Goal: Task Accomplishment & Management: Use online tool/utility

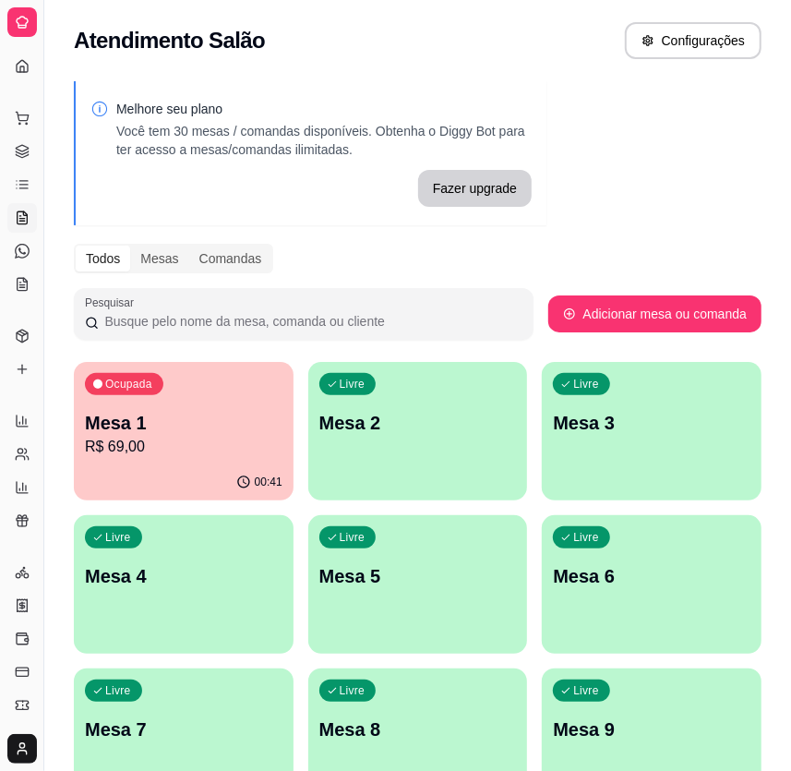
click at [207, 454] on p "R$ 69,00" at bounding box center [184, 447] width 198 height 22
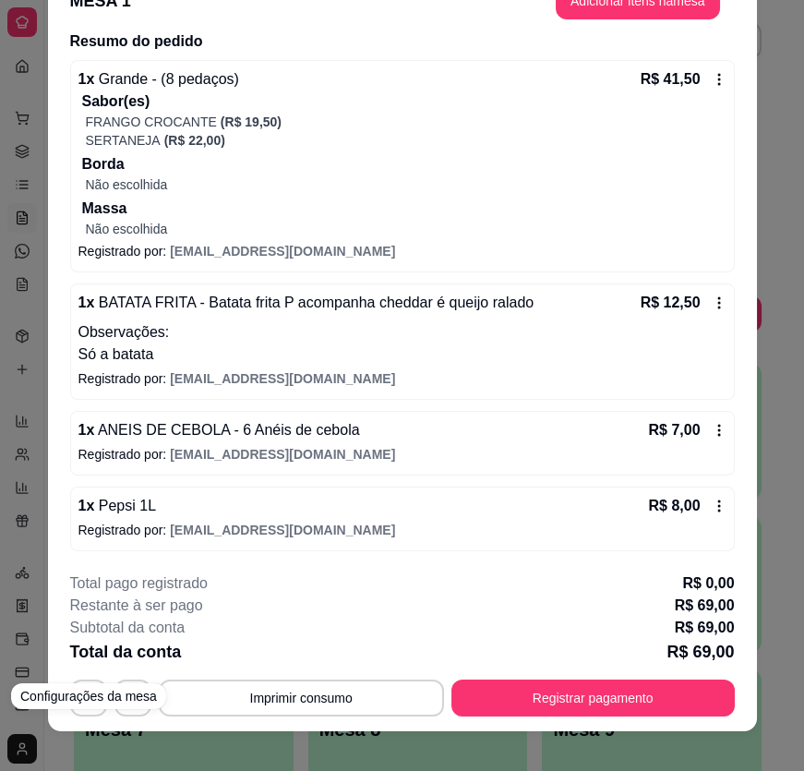
scroll to position [55, 0]
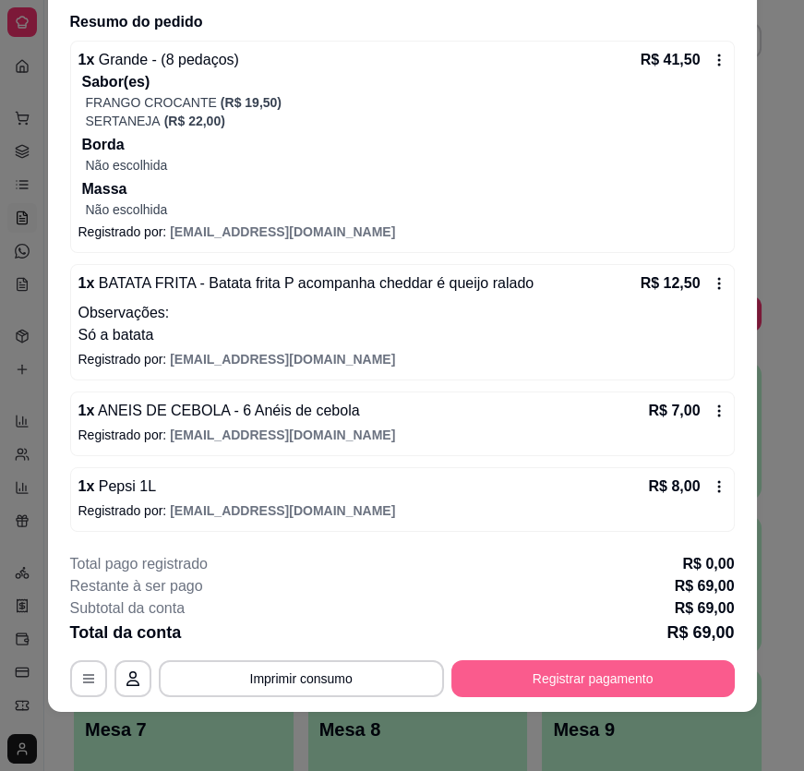
click at [609, 682] on button "Registrar pagamento" at bounding box center [594, 678] width 284 height 37
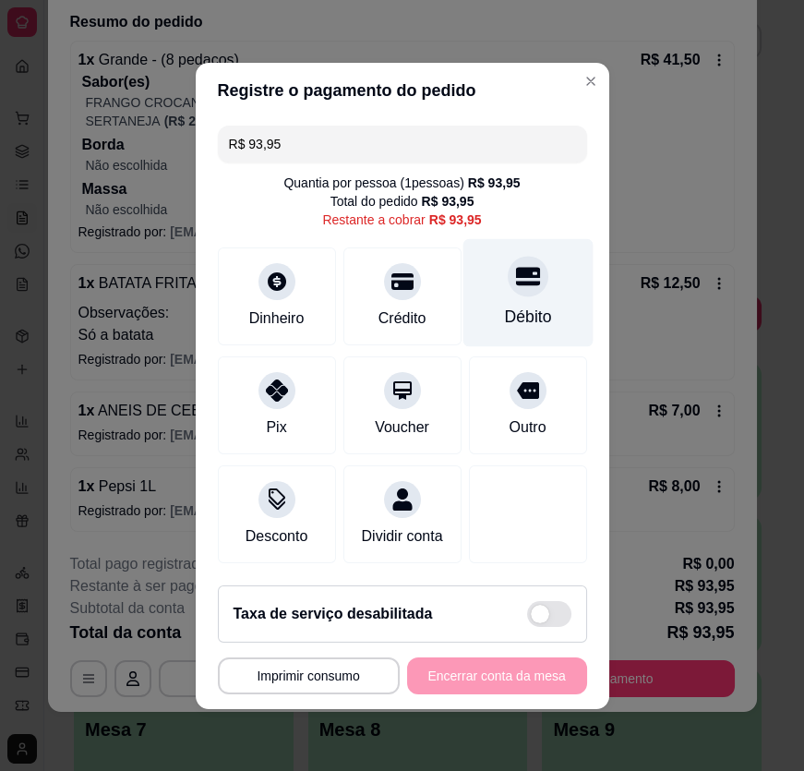
click at [491, 296] on div "Débito" at bounding box center [528, 292] width 130 height 108
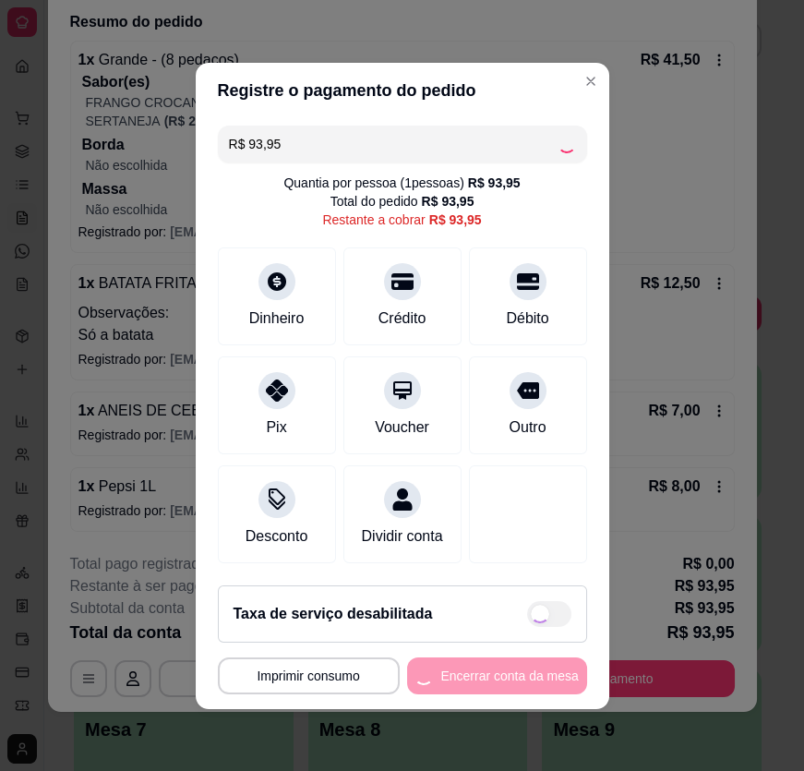
type input "R$ 0,00"
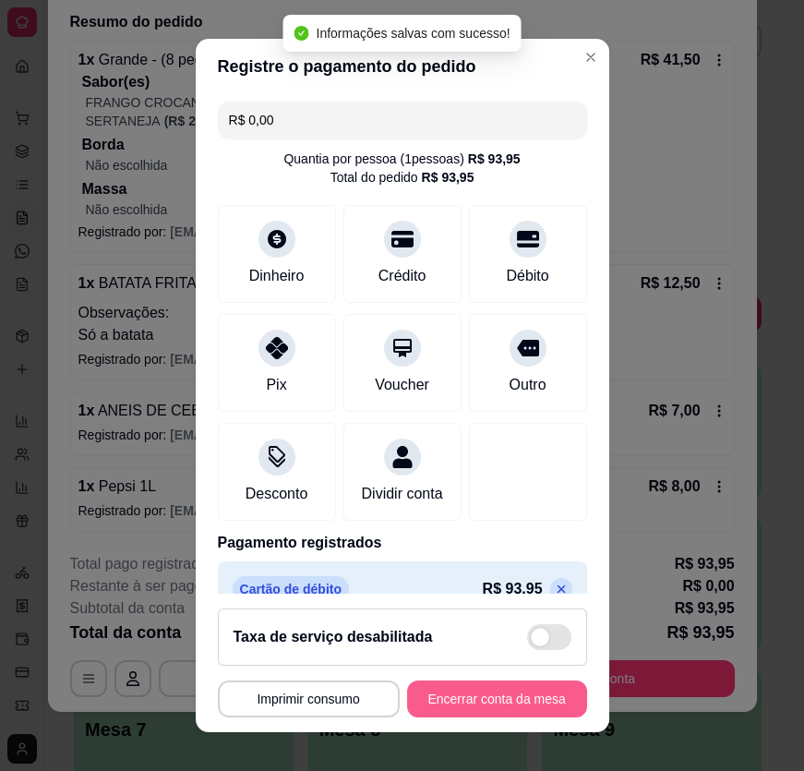
click at [501, 704] on button "Encerrar conta da mesa" at bounding box center [497, 699] width 180 height 37
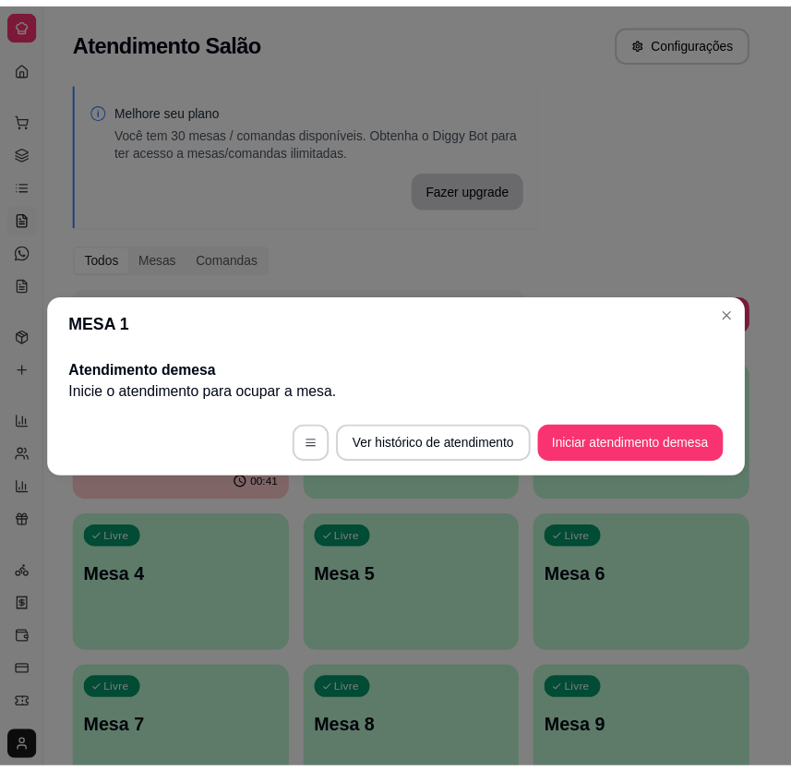
scroll to position [0, 0]
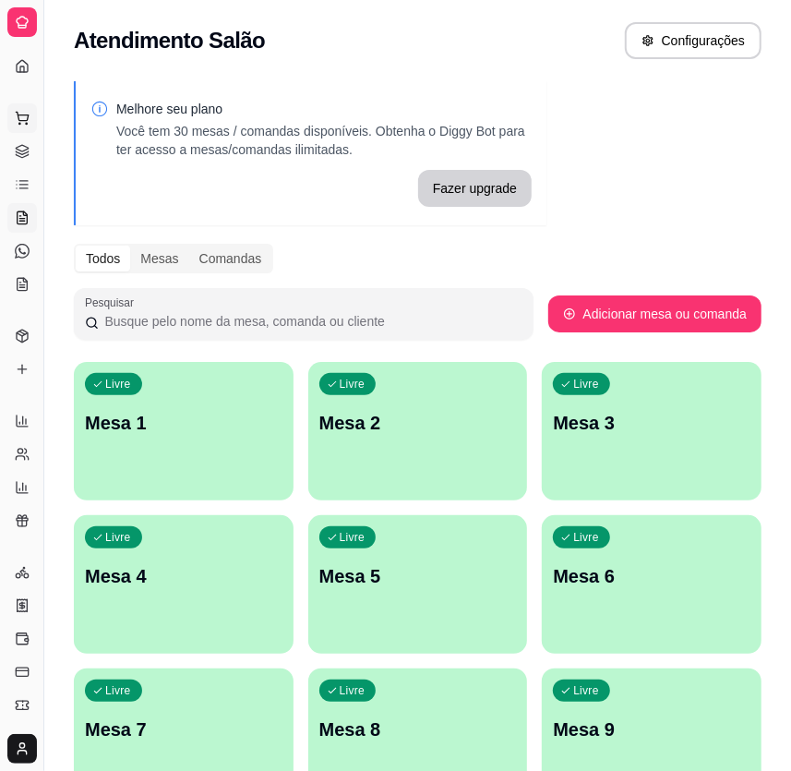
click at [15, 111] on icon at bounding box center [22, 118] width 15 height 15
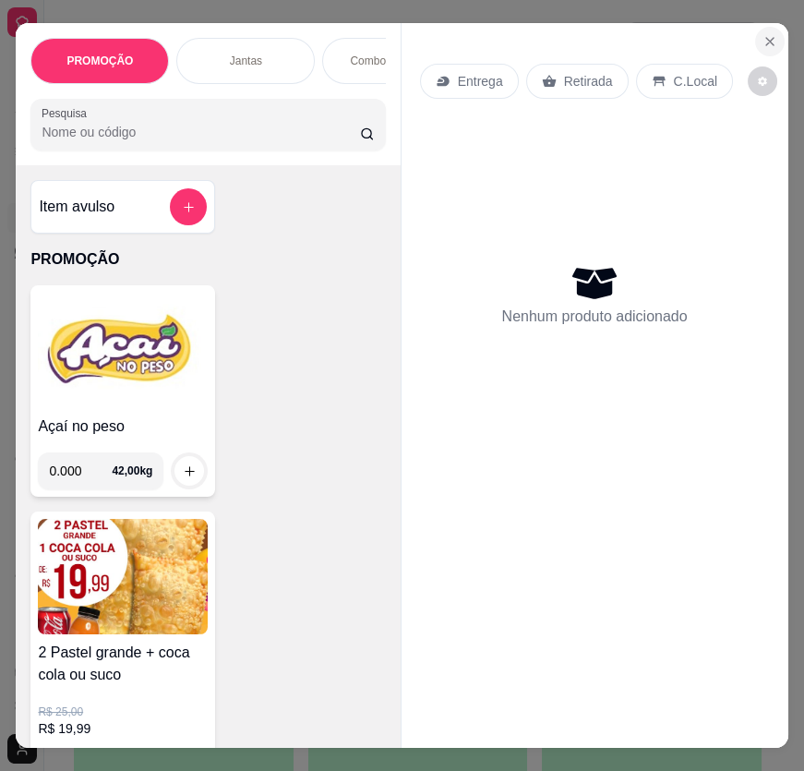
click at [764, 34] on icon "Close" at bounding box center [770, 41] width 15 height 15
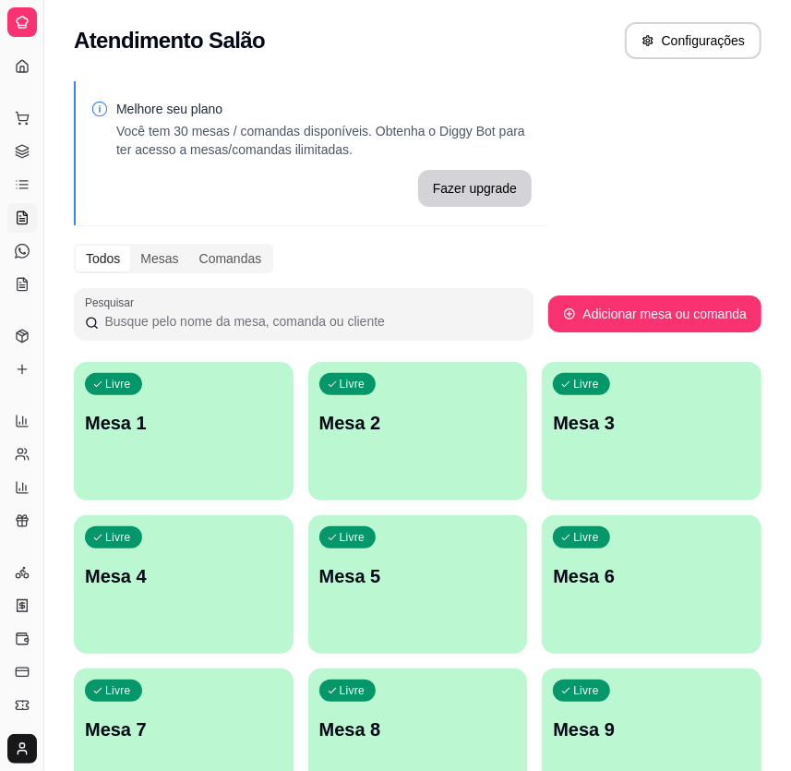
drag, startPoint x: 760, startPoint y: 686, endPoint x: 16, endPoint y: 19, distance: 999.4
click at [16, 19] on icon at bounding box center [22, 22] width 15 height 15
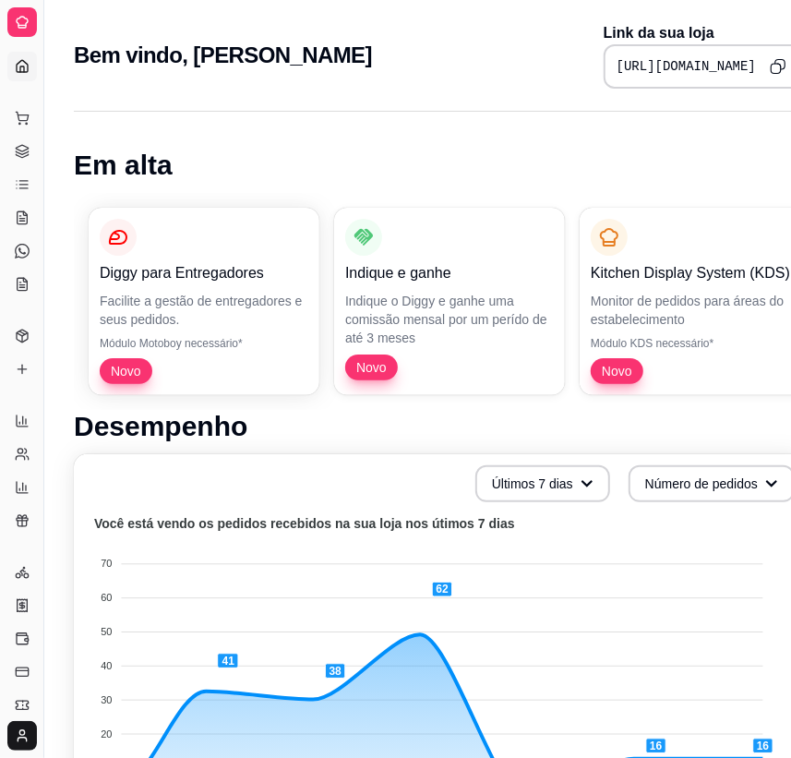
click at [18, 24] on icon at bounding box center [22, 22] width 15 height 15
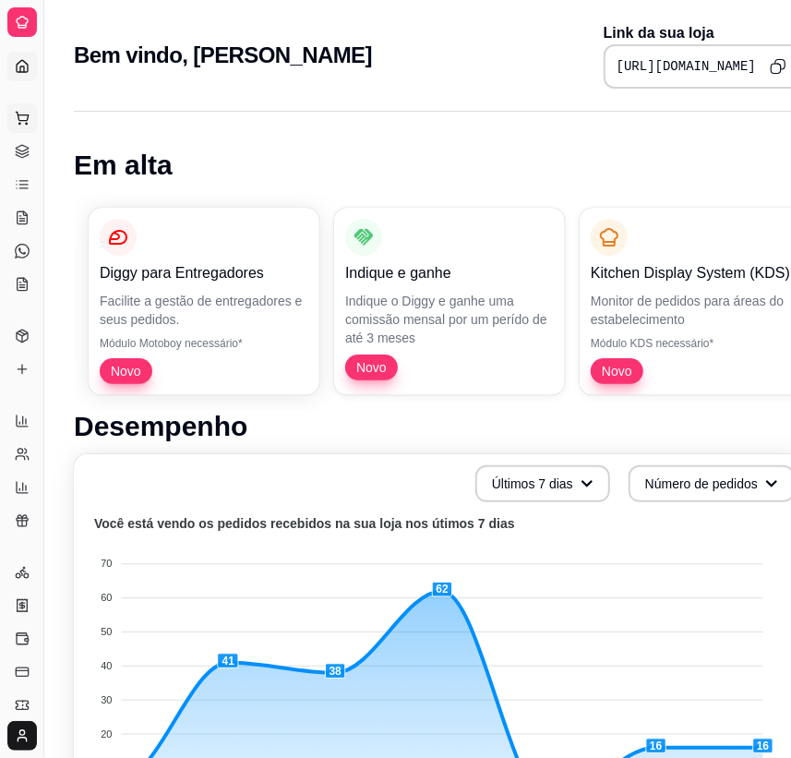
click at [18, 108] on button "Pedidos balcão (PDV)" at bounding box center [22, 118] width 30 height 30
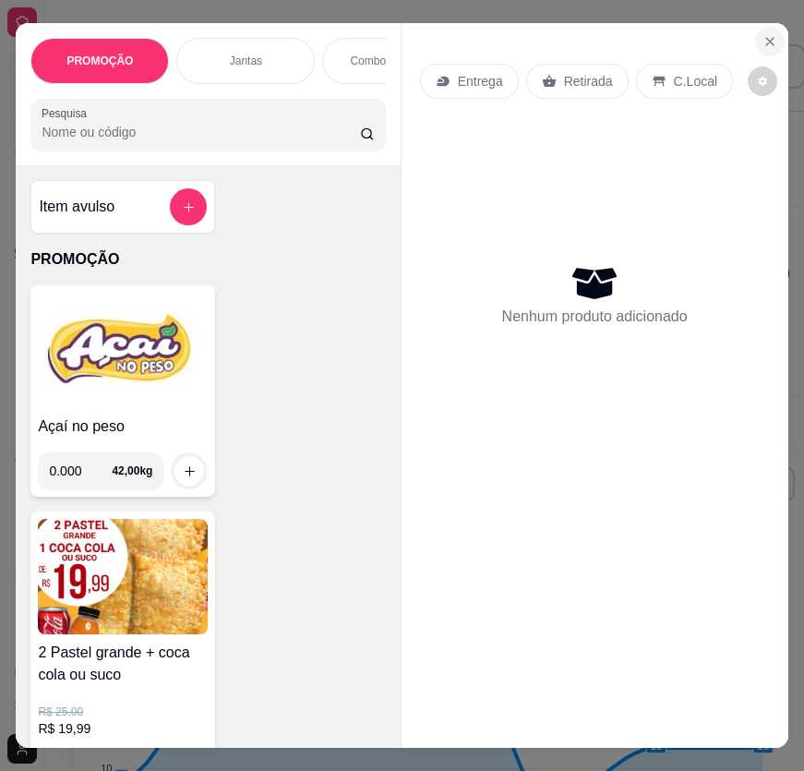
click at [767, 36] on icon "Close" at bounding box center [770, 41] width 15 height 15
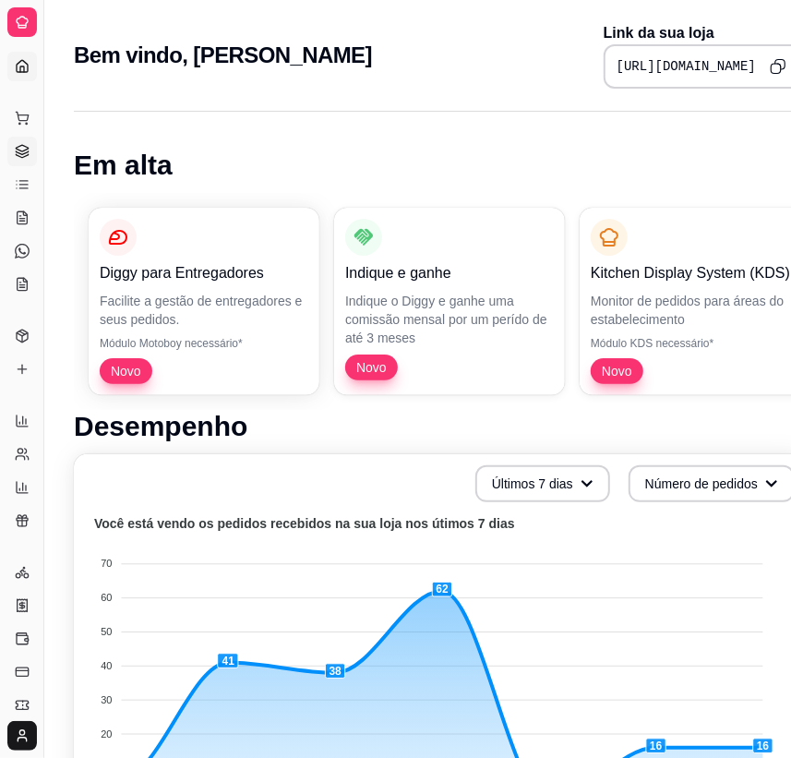
click at [16, 144] on icon at bounding box center [22, 151] width 15 height 15
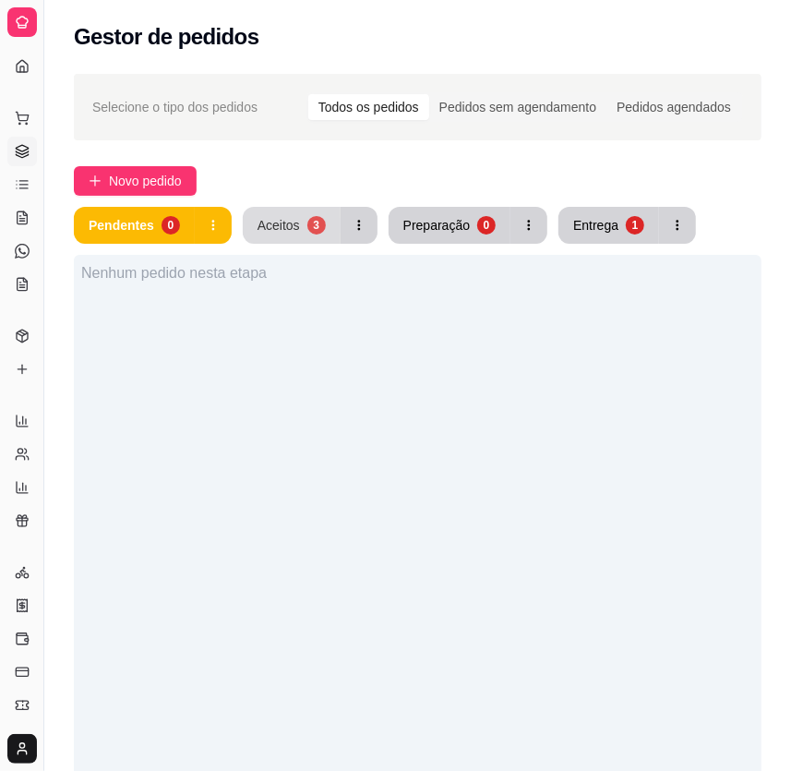
click at [275, 226] on div "Aceitos" at bounding box center [279, 225] width 42 height 18
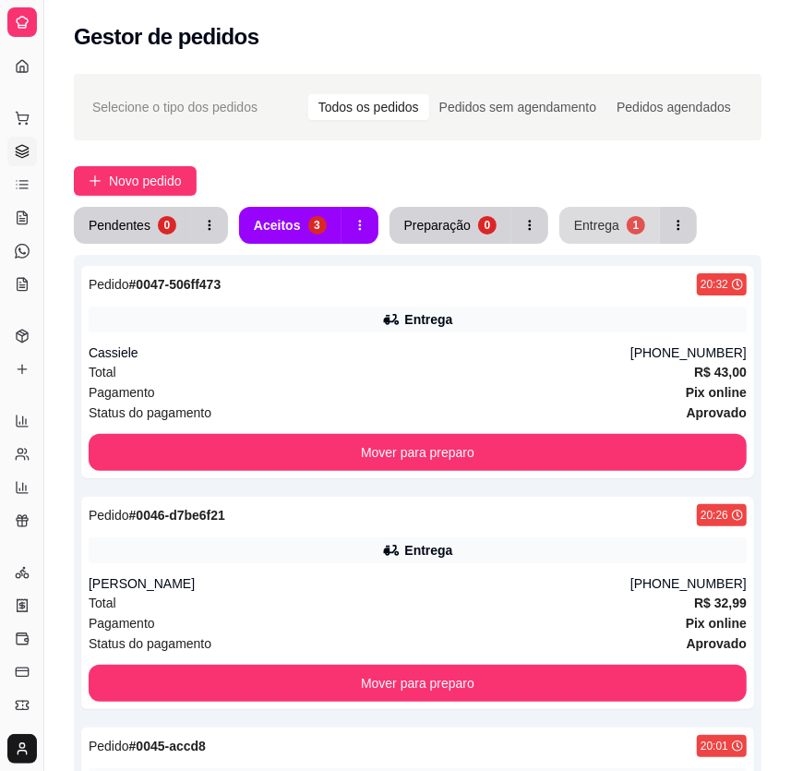
click at [592, 222] on div "Entrega" at bounding box center [596, 225] width 45 height 18
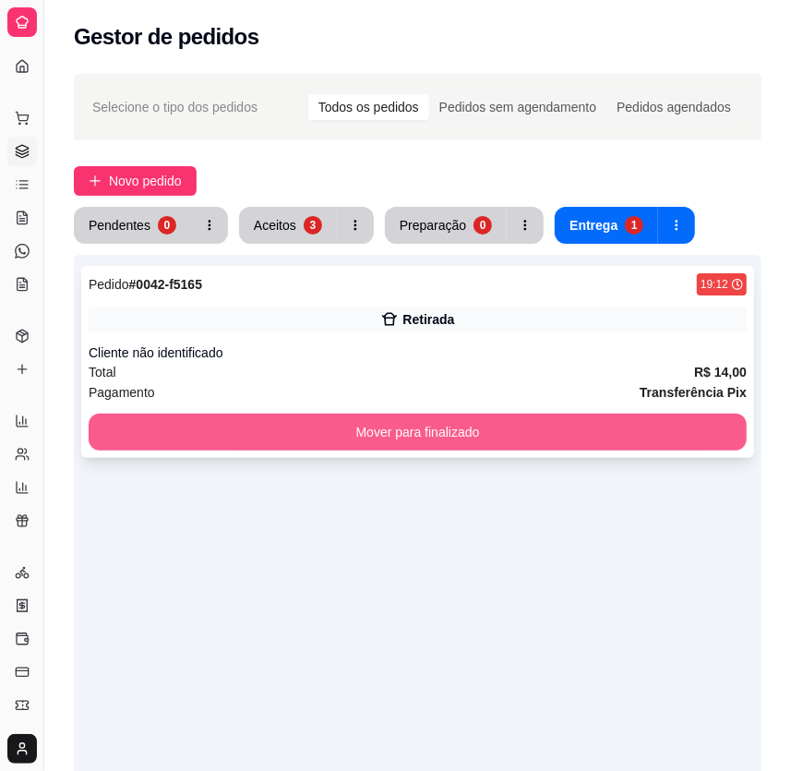
click at [605, 421] on button "Mover para finalizado" at bounding box center [418, 432] width 658 height 37
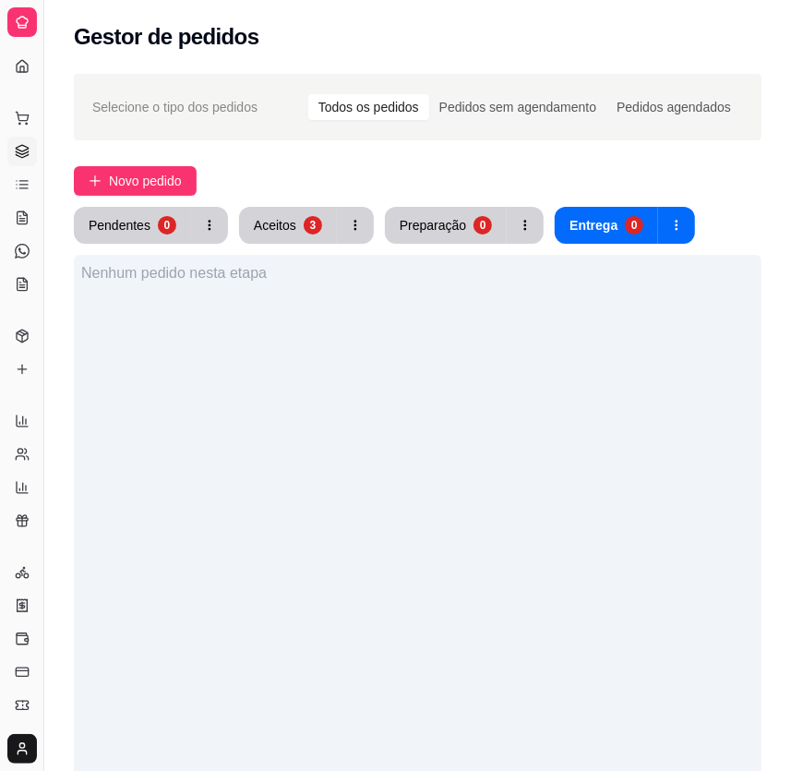
click at [320, 193] on div "Novo pedido" at bounding box center [418, 181] width 688 height 30
click at [314, 213] on button "Aceitos 3" at bounding box center [288, 226] width 95 height 36
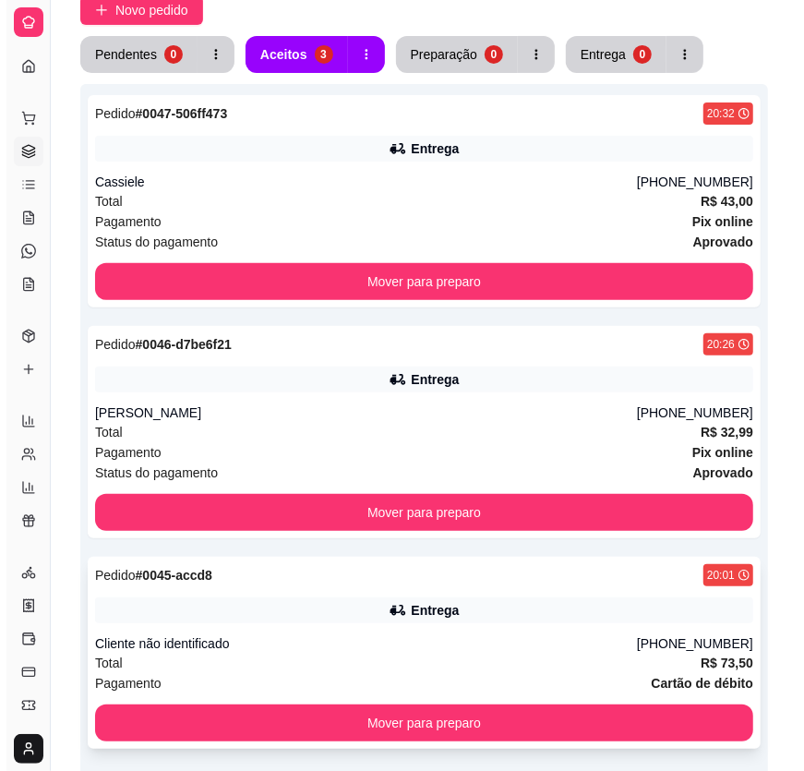
scroll to position [329, 0]
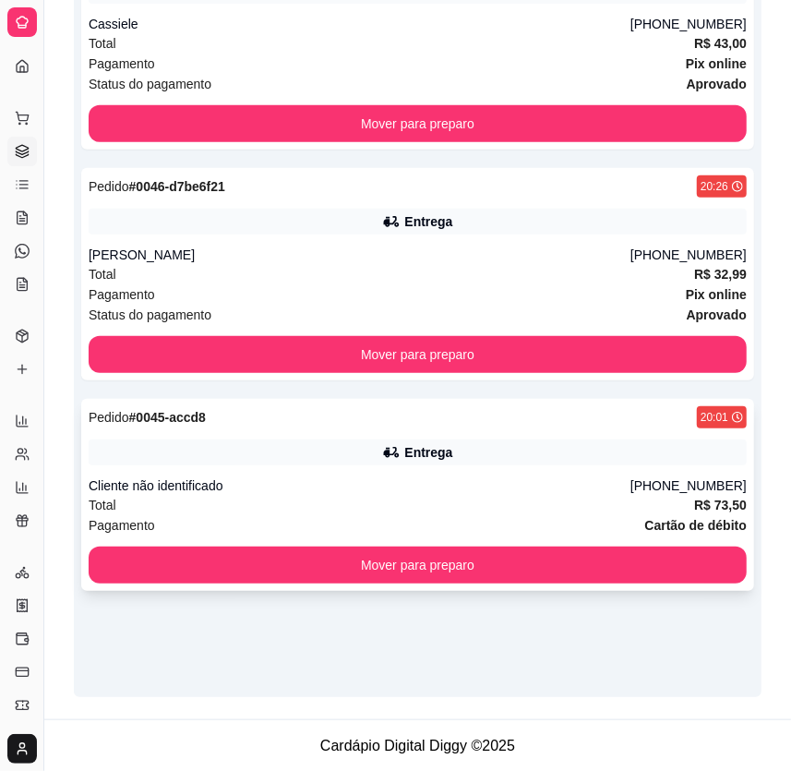
click at [544, 465] on div "Pedido # 0045-accd8 20:01 Entrega Cliente não identificado [PHONE_NUMBER] Total…" at bounding box center [417, 495] width 673 height 192
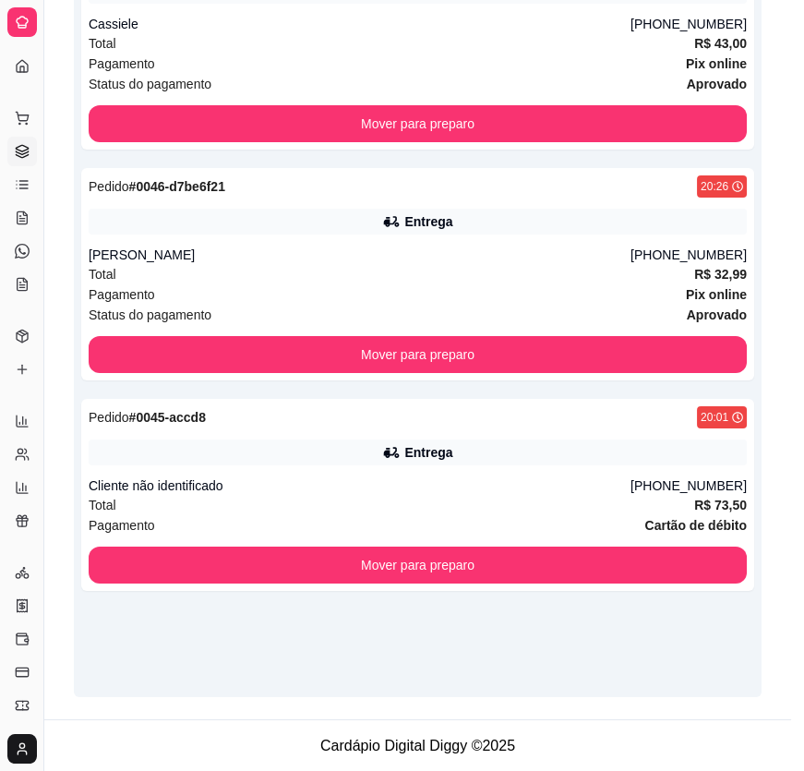
scroll to position [251, 0]
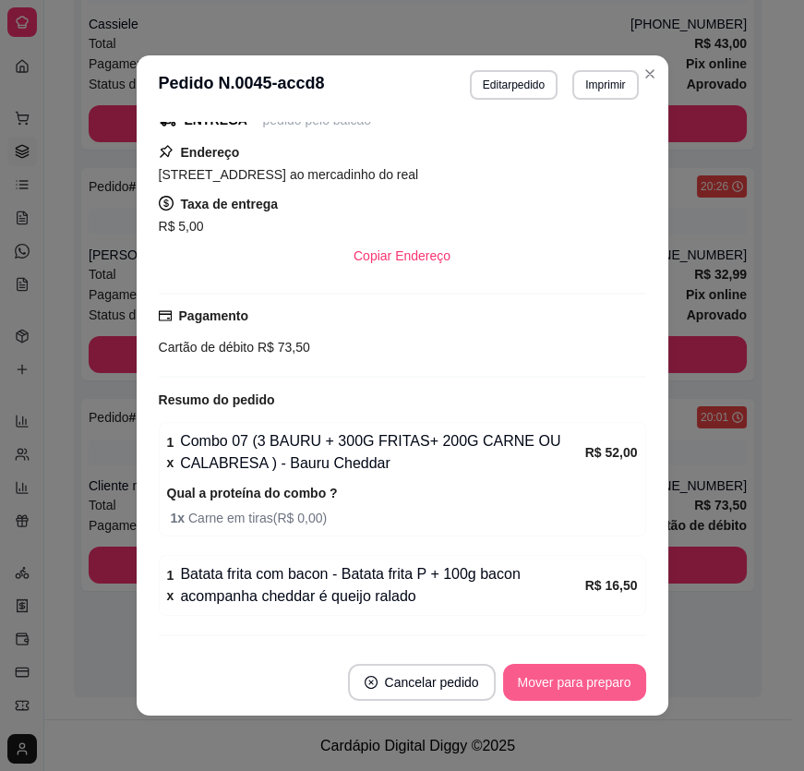
click at [564, 676] on button "Mover para preparo" at bounding box center [574, 682] width 143 height 37
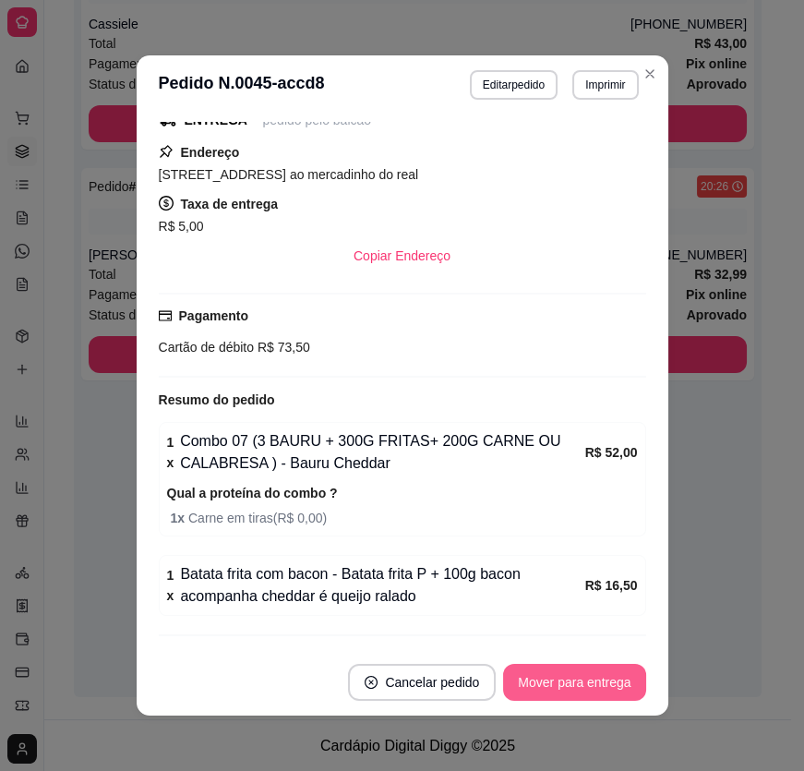
click at [585, 686] on button "Mover para entrega" at bounding box center [574, 682] width 142 height 37
click at [587, 695] on button "Mover para finalizado" at bounding box center [569, 682] width 153 height 37
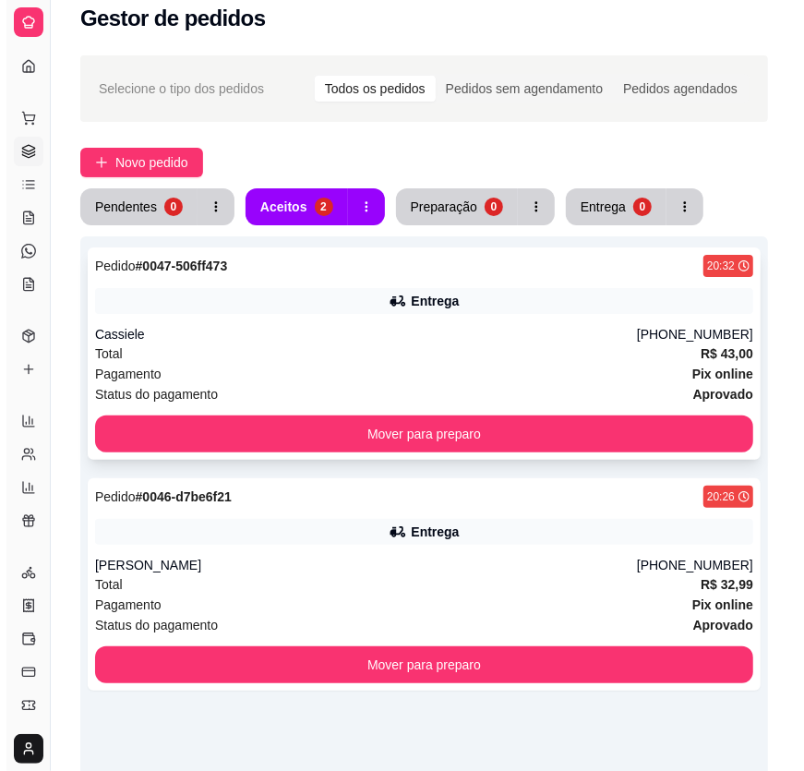
scroll to position [0, 0]
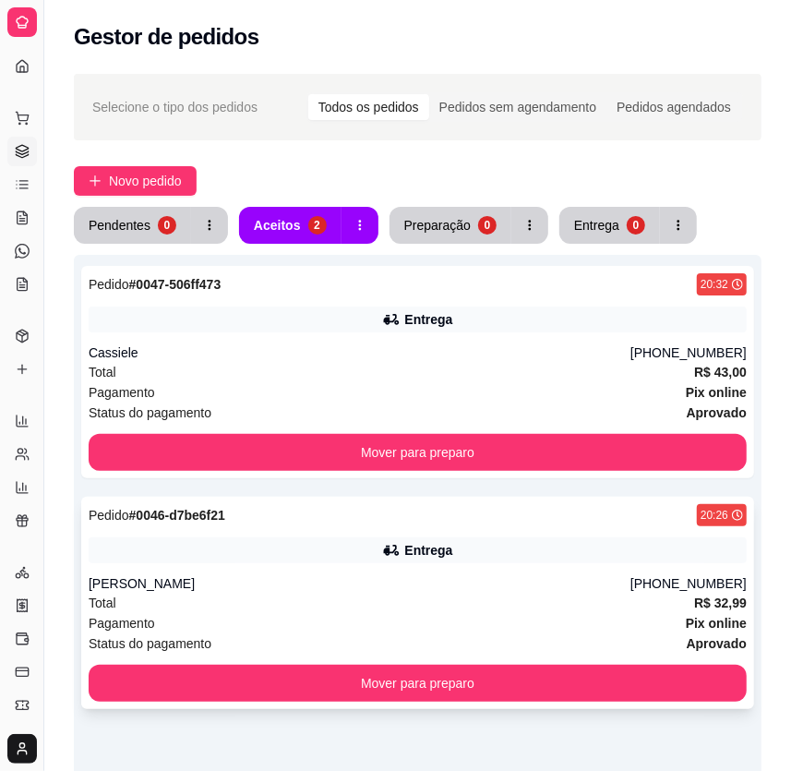
click at [416, 527] on div "Pedido # 0046-d7be6f21 20:26 Entrega [PERSON_NAME] [PHONE_NUMBER] Total R$ 32,9…" at bounding box center [417, 603] width 673 height 212
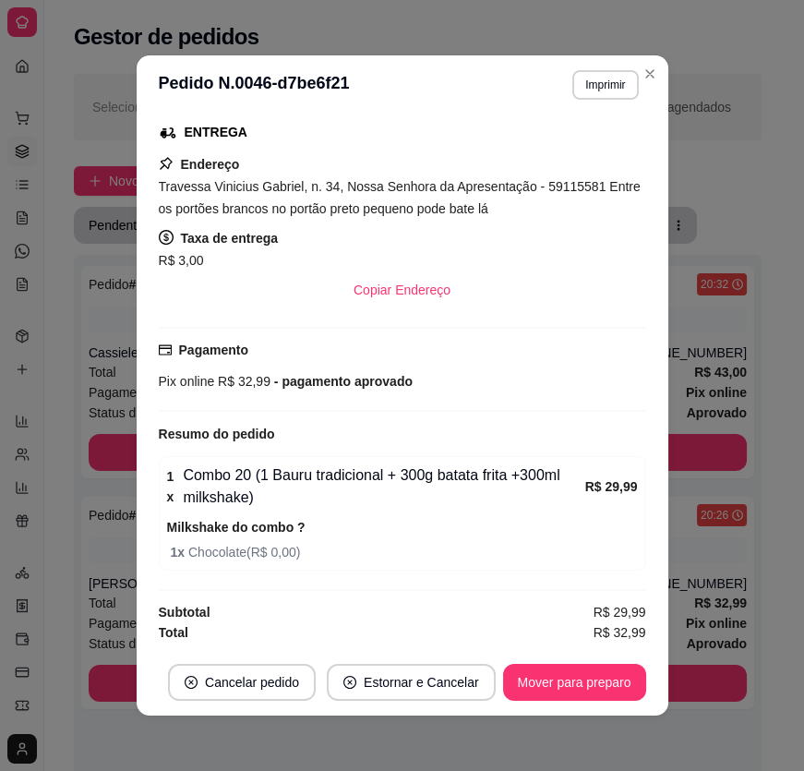
scroll to position [3, 0]
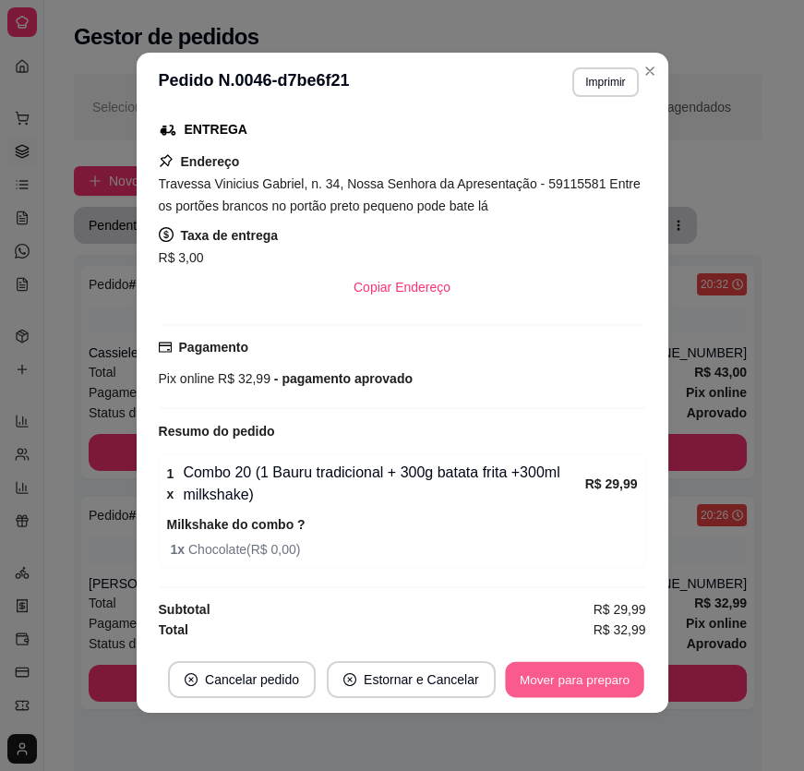
click at [573, 682] on button "Mover para preparo" at bounding box center [574, 680] width 139 height 36
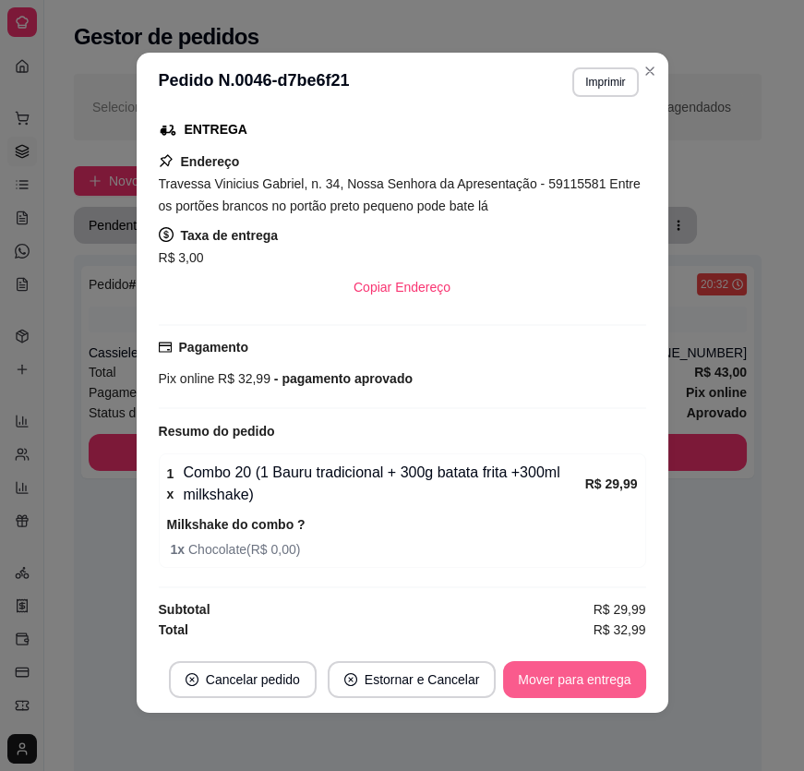
click at [569, 685] on button "Mover para entrega" at bounding box center [574, 679] width 142 height 37
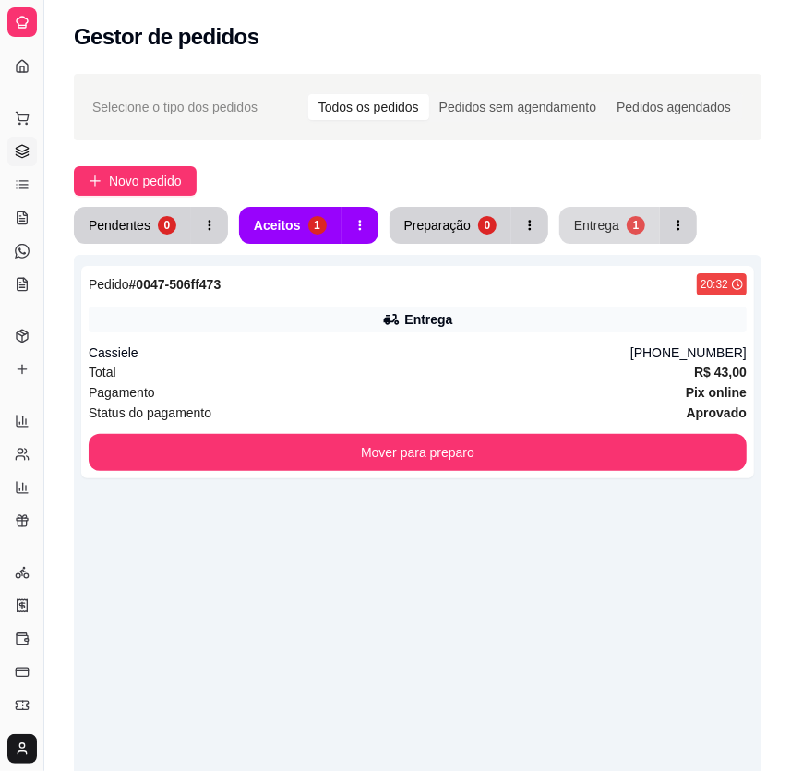
click at [587, 236] on button "Entrega 1" at bounding box center [610, 225] width 101 height 37
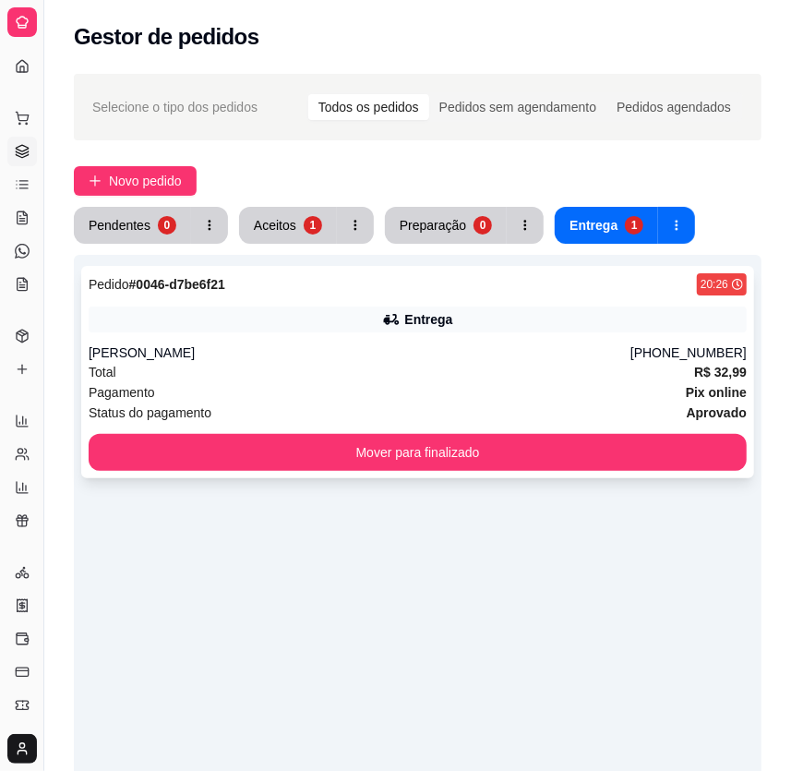
click at [466, 393] on div "Pagamento Pix online" at bounding box center [418, 392] width 658 height 20
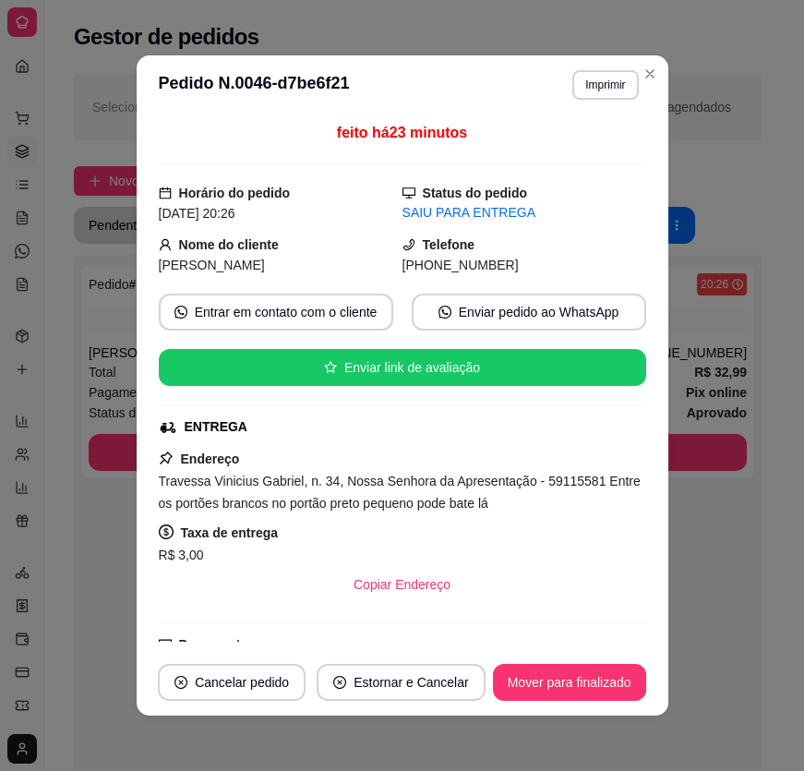
drag, startPoint x: 423, startPoint y: 265, endPoint x: 589, endPoint y: 268, distance: 166.3
click at [589, 268] on div "[PHONE_NUMBER]" at bounding box center [525, 265] width 244 height 20
copy span "8877-5781"
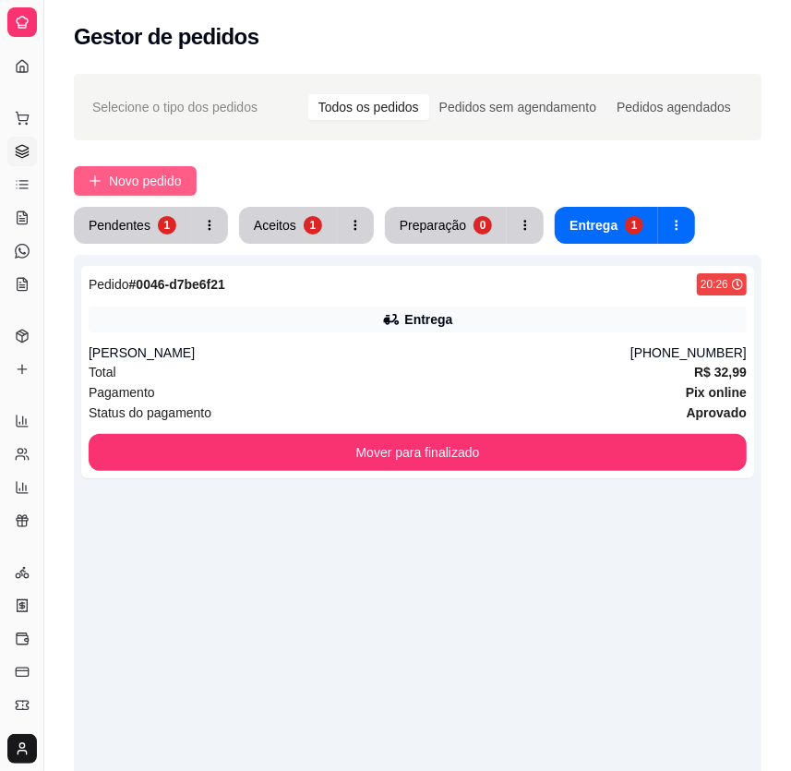
click at [122, 194] on button "Novo pedido" at bounding box center [135, 181] width 123 height 30
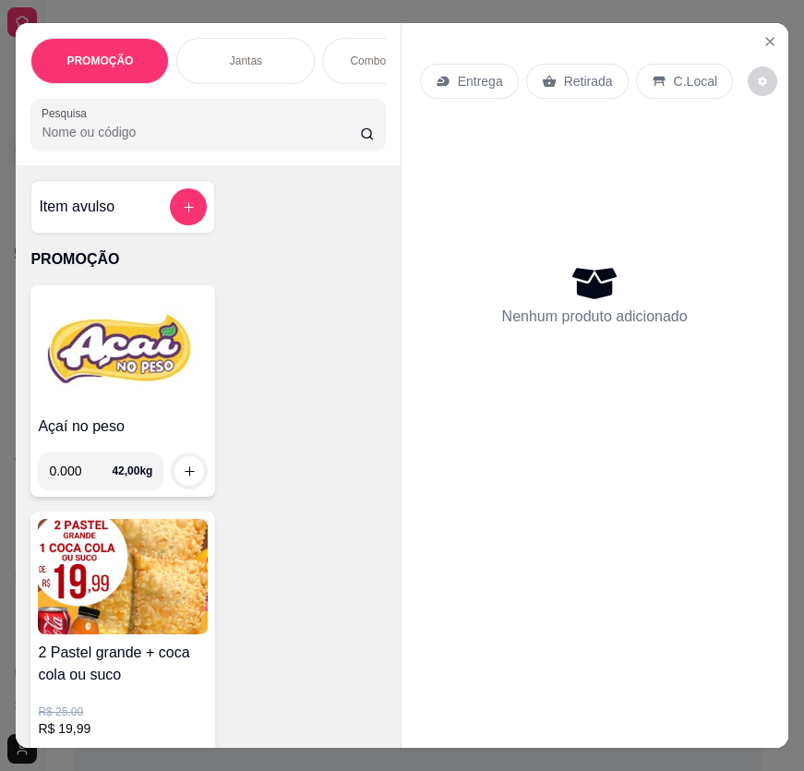
click at [147, 392] on img at bounding box center [123, 350] width 170 height 115
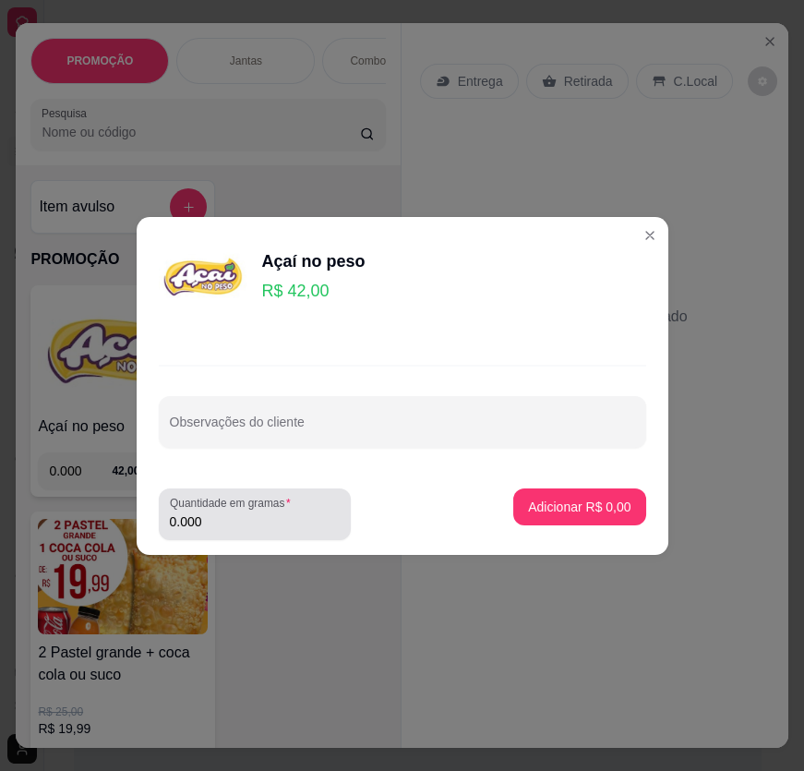
click at [268, 527] on input "0.000" at bounding box center [255, 522] width 170 height 18
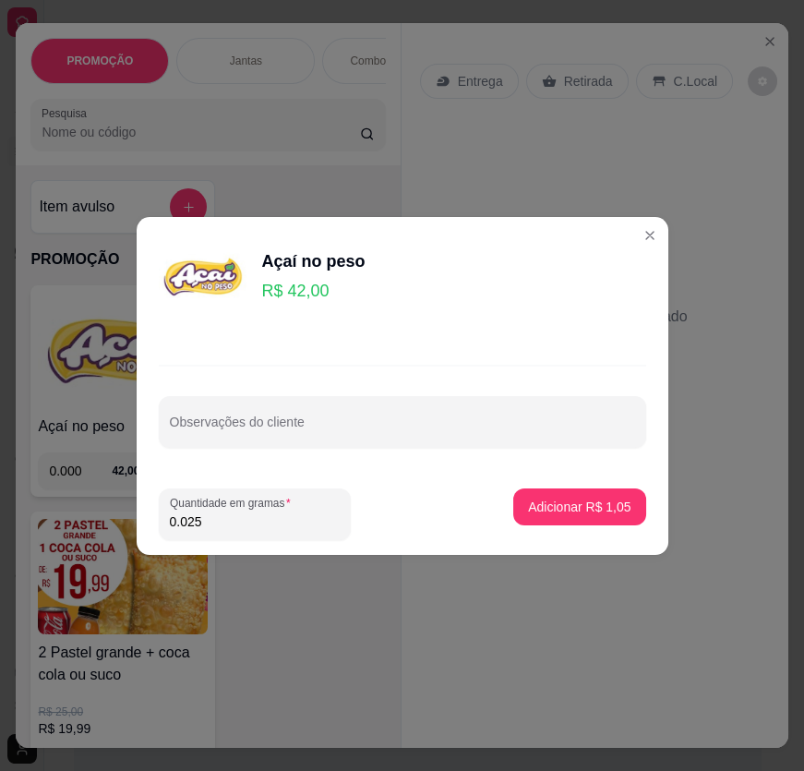
type input "0.254"
click at [606, 508] on p "Adicionar R$ 10,67" at bounding box center [576, 507] width 107 height 18
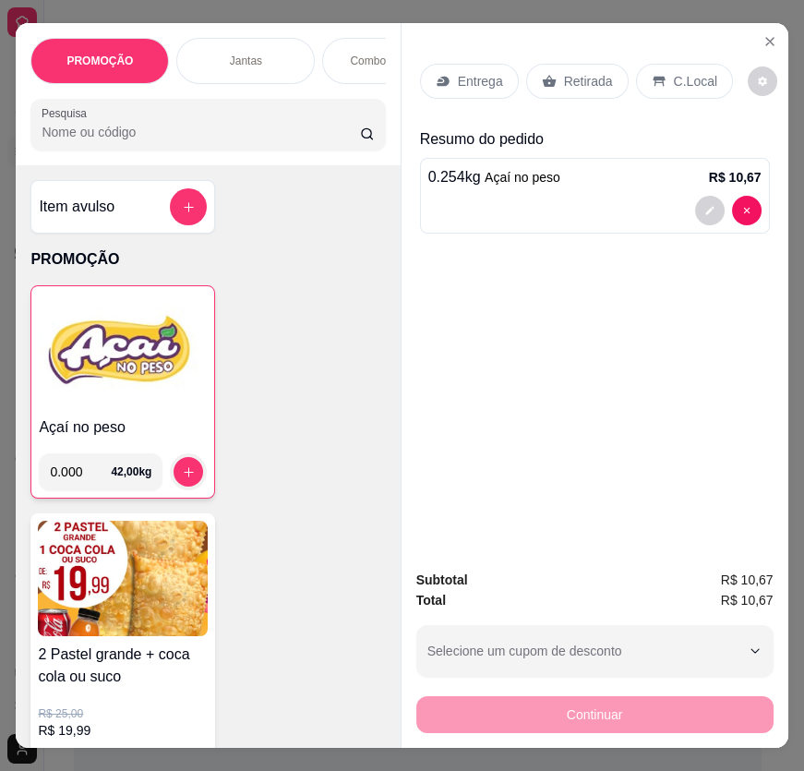
click at [575, 72] on p "Retirada" at bounding box center [588, 81] width 49 height 18
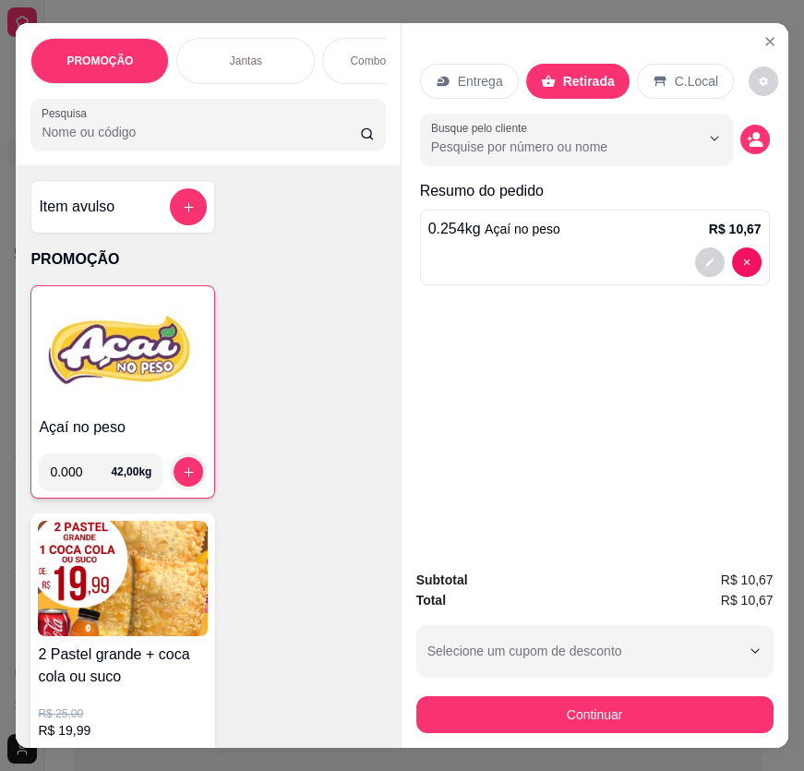
click at [523, 730] on div "Subtotal R$ 10,67 Total R$ 10,67 Selecione um cupom de desconto Selecione um cu…" at bounding box center [595, 651] width 387 height 193
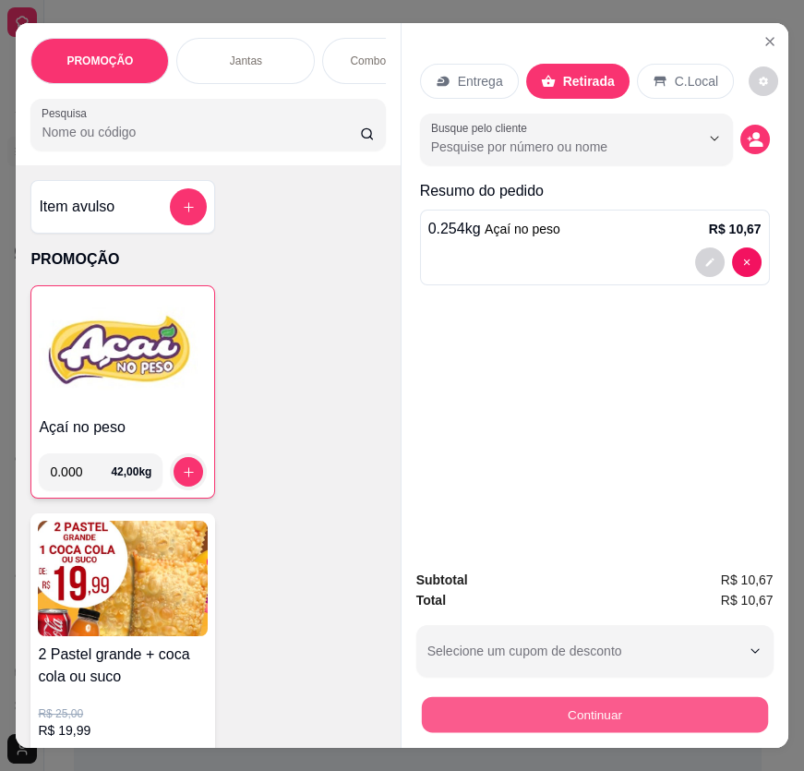
click at [523, 713] on button "Continuar" at bounding box center [594, 715] width 346 height 36
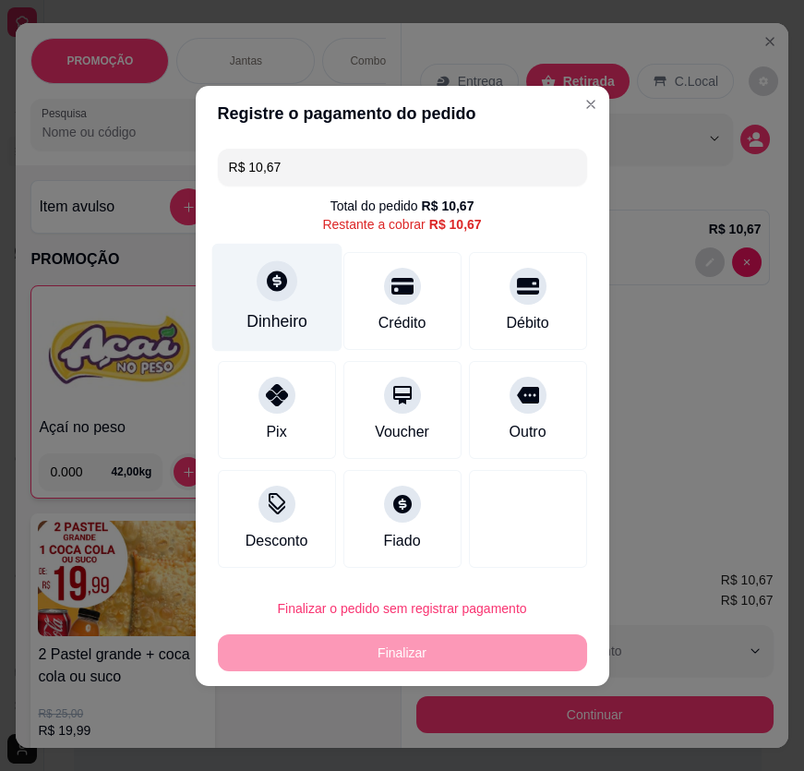
click at [279, 315] on div "Dinheiro" at bounding box center [277, 321] width 61 height 24
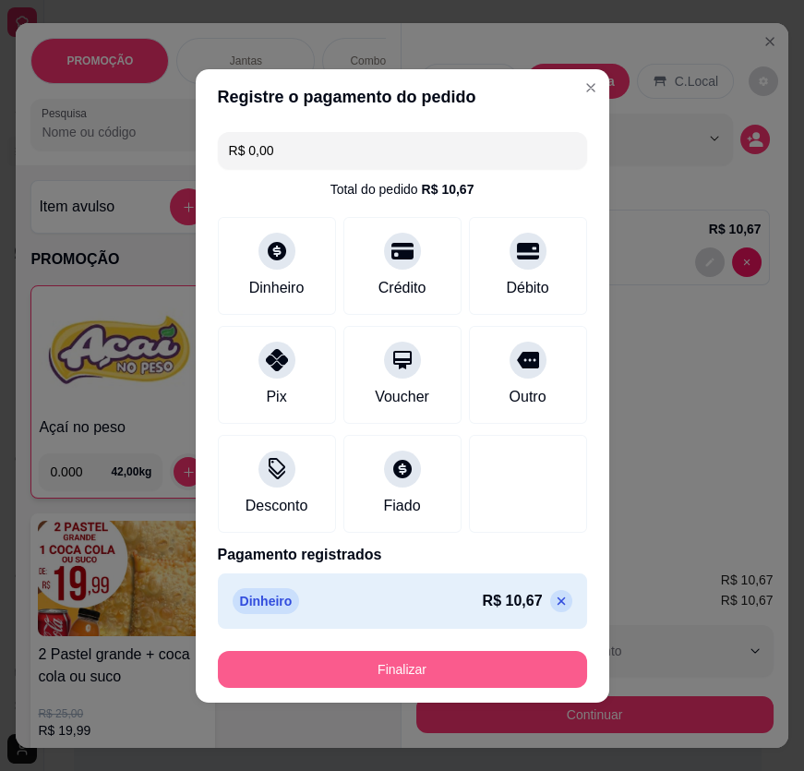
click at [506, 669] on button "Finalizar" at bounding box center [402, 669] width 369 height 37
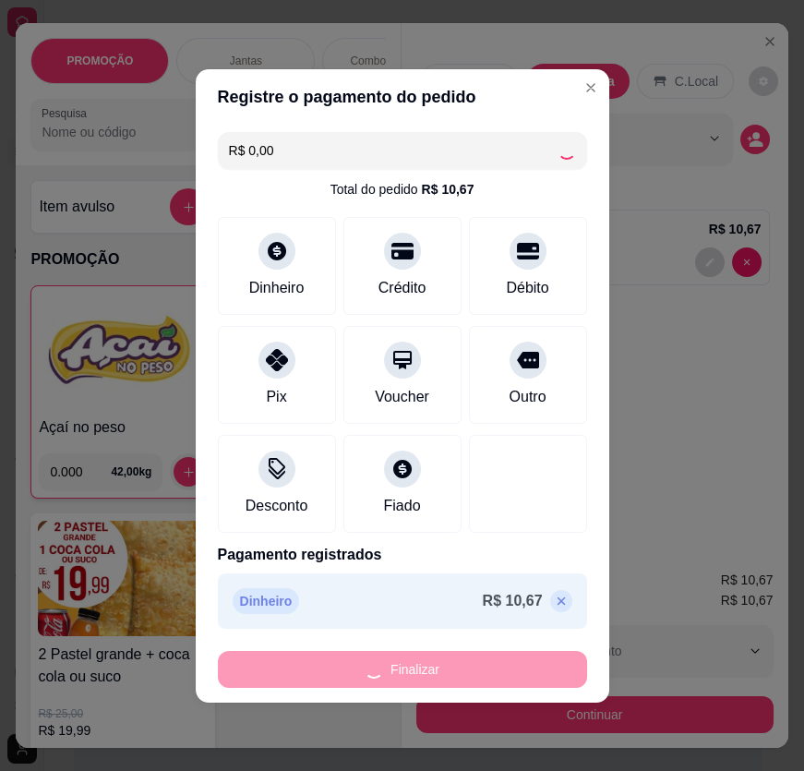
type input "-R$ 10,67"
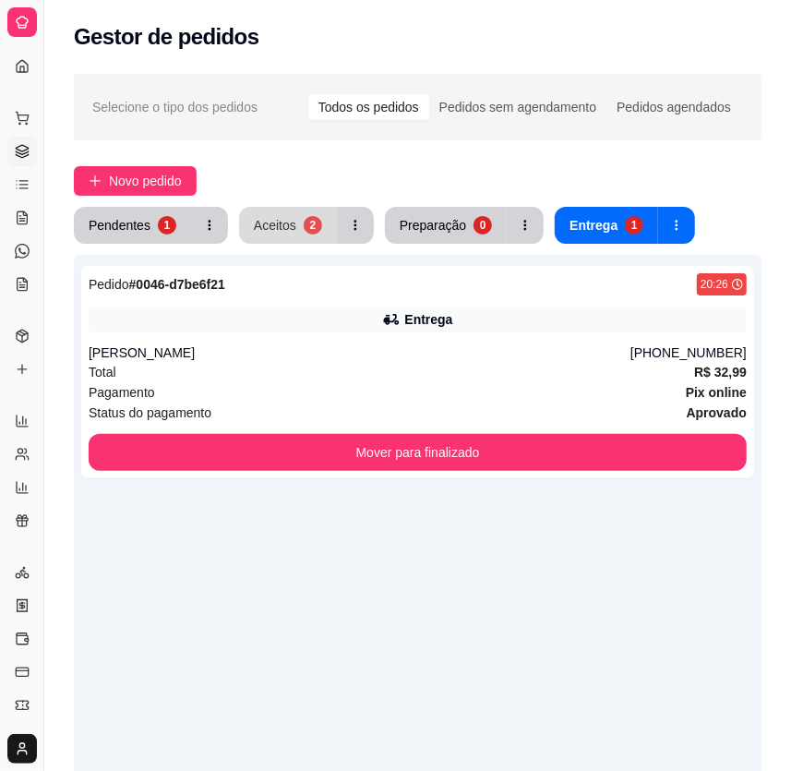
click at [307, 214] on button "Aceitos 2" at bounding box center [288, 225] width 98 height 37
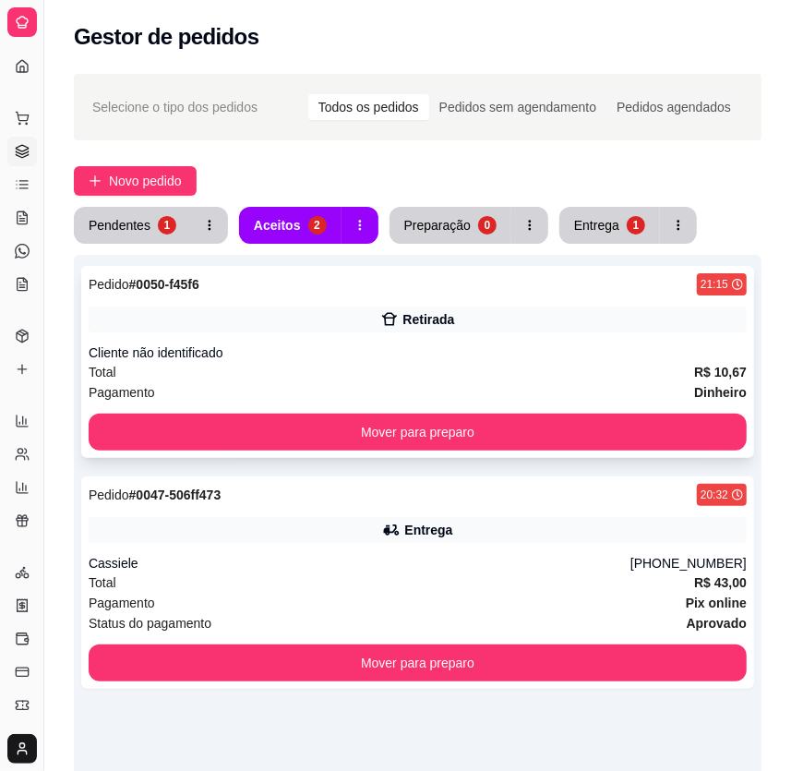
click at [379, 362] on div "Total R$ 10,67" at bounding box center [418, 372] width 658 height 20
click at [614, 212] on button "Entrega 1" at bounding box center [611, 226] width 98 height 36
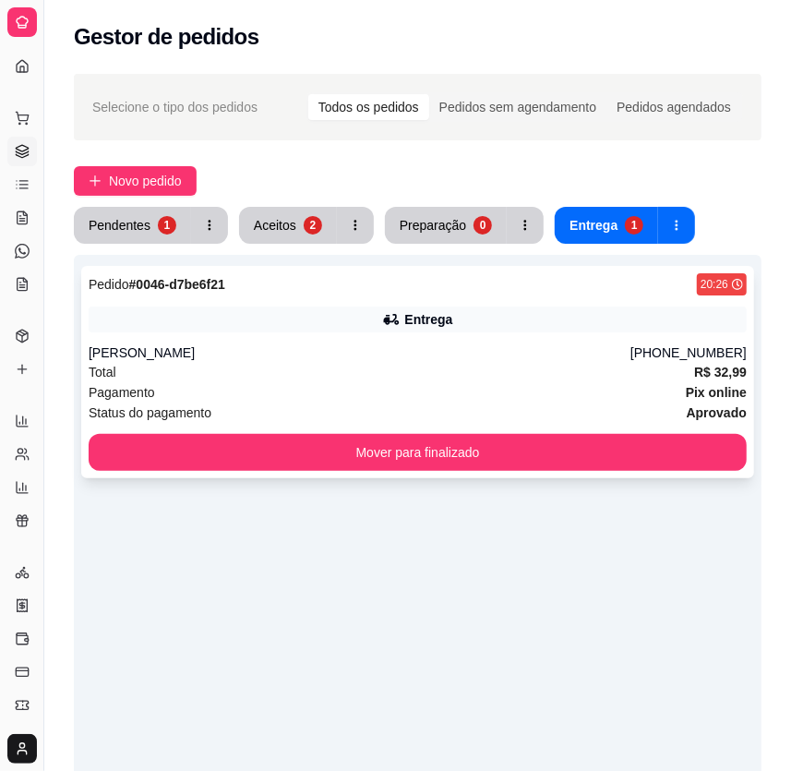
click at [466, 369] on div "Total R$ 32,99" at bounding box center [418, 372] width 658 height 20
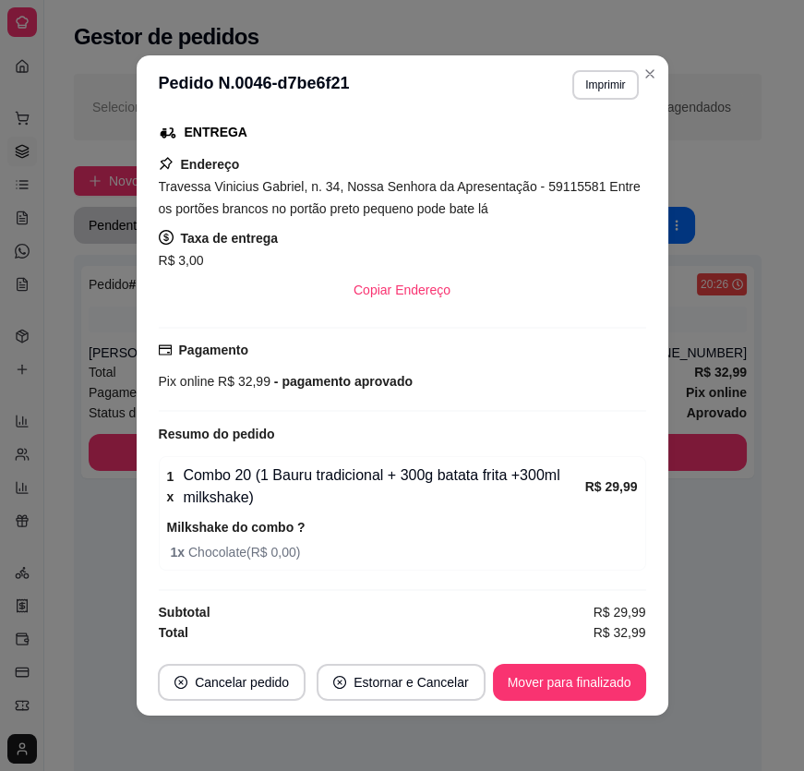
scroll to position [3, 0]
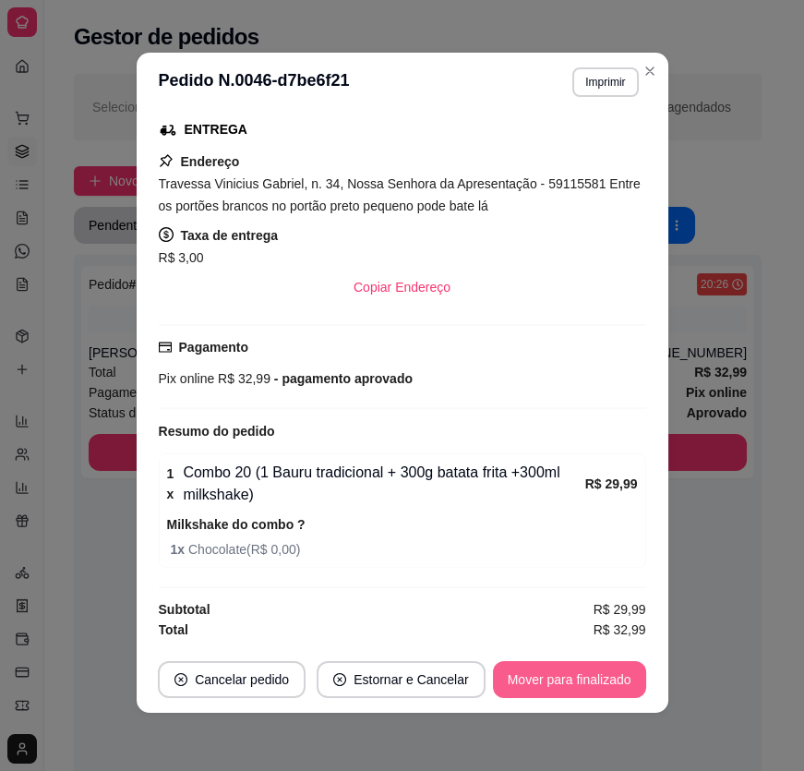
click at [597, 656] on footer "Cancelar pedido Estornar e Cancelar Mover para finalizado" at bounding box center [403, 679] width 532 height 66
